Goal: Find specific page/section: Find specific page/section

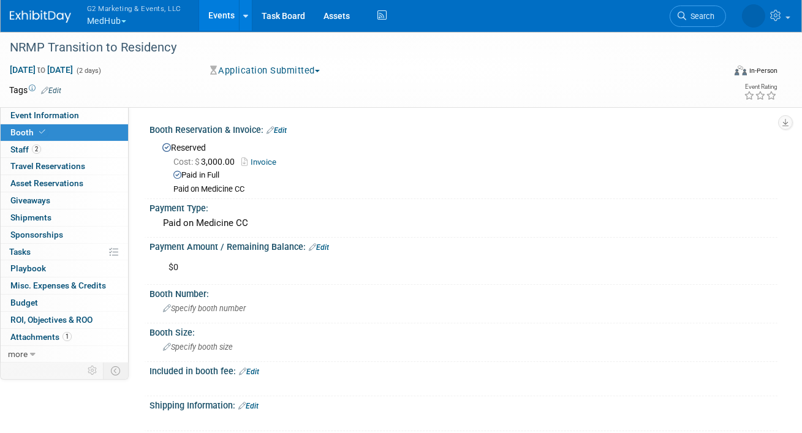
click at [126, 21] on span "button" at bounding box center [123, 21] width 5 height 2
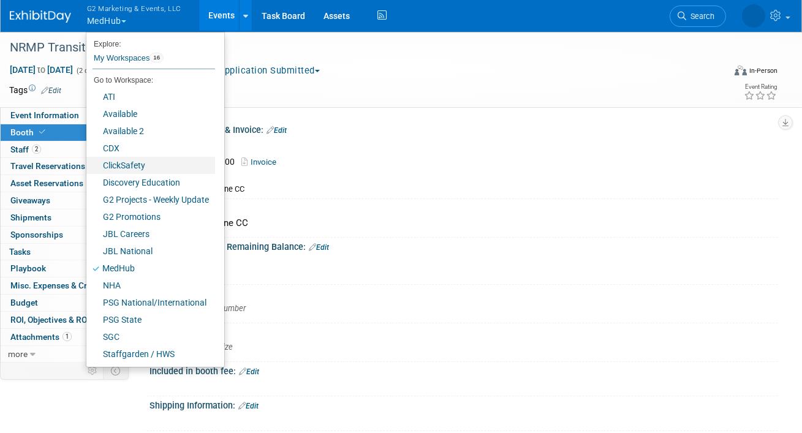
click at [124, 164] on link "ClickSafety" at bounding box center [150, 165] width 129 height 17
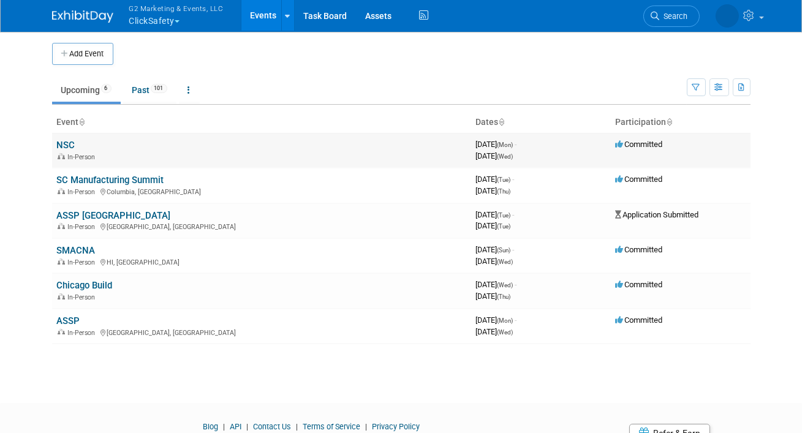
click at [66, 141] on link "NSC" at bounding box center [66, 145] width 18 height 11
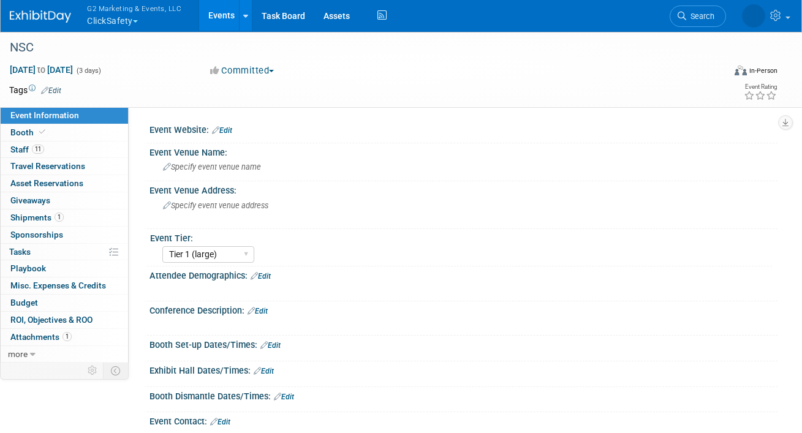
select select "Tier 1 (large)"
click at [51, 131] on link "Booth" at bounding box center [64, 132] width 127 height 17
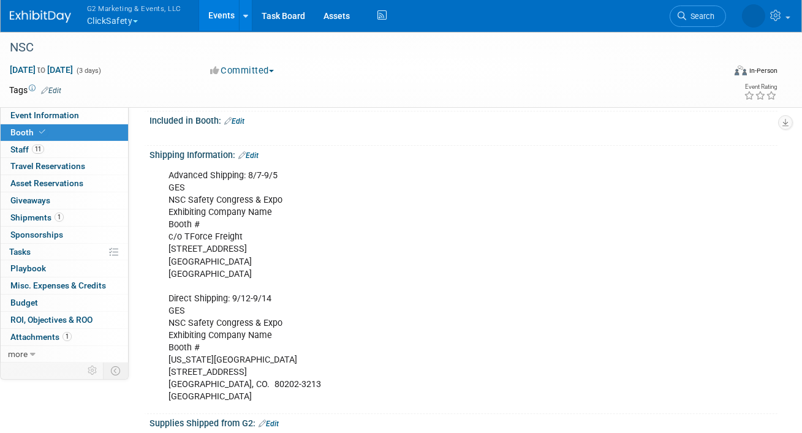
scroll to position [196, 0]
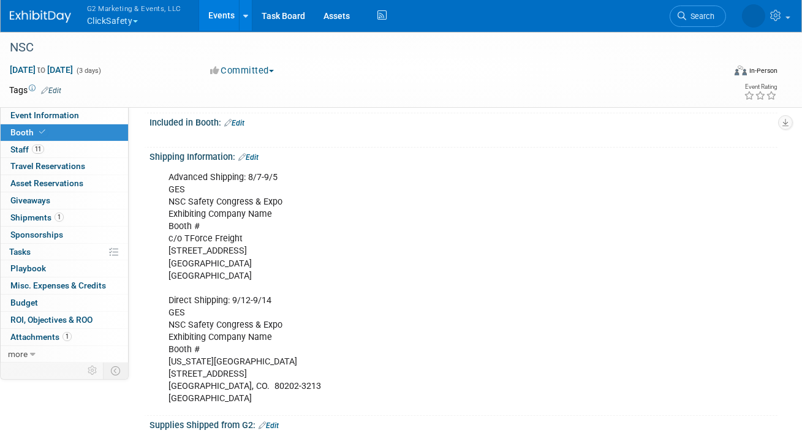
drag, startPoint x: 268, startPoint y: 273, endPoint x: 167, endPoint y: 175, distance: 141.2
click at [167, 175] on div "Advanced Shipping: 8/7-9/5 GES NSC Safety Congress & Expo Exhibiting Company Na…" at bounding box center [407, 288] width 494 height 246
copy div "Advanced Shipping: 8/7-9/5 GES NSC Safety Congress & Expo Exhibiting Company Na…"
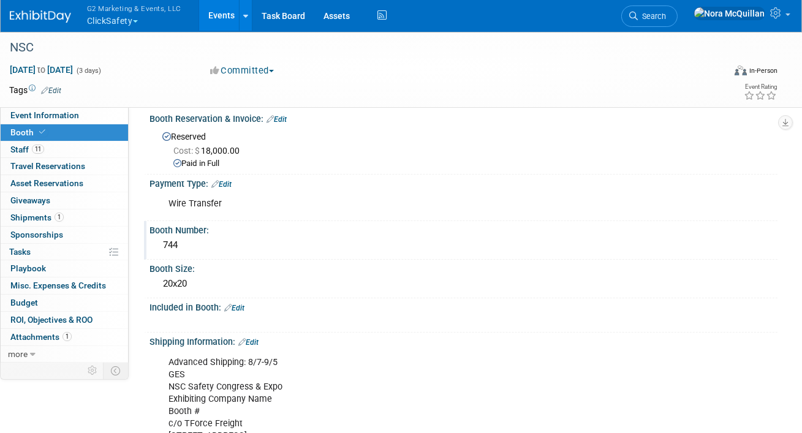
scroll to position [0, 0]
